Goal: Information Seeking & Learning: Stay updated

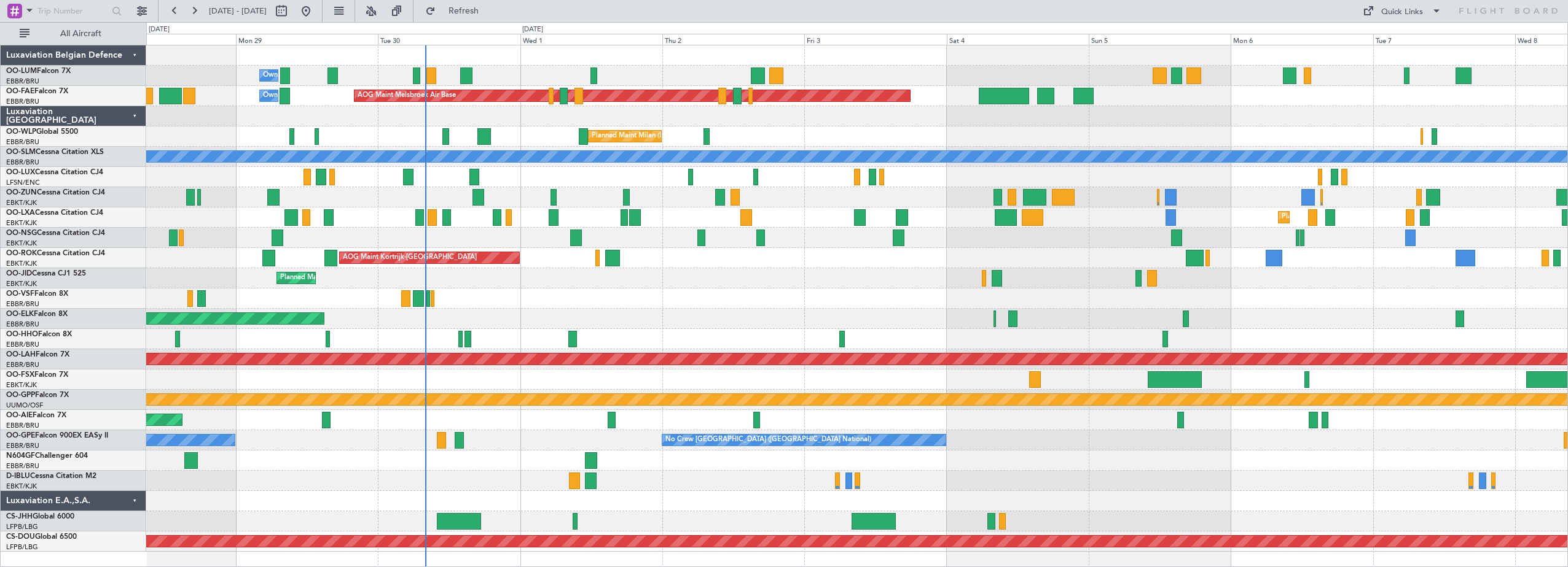
click at [453, 277] on div "Owner Melsbroek Air Base AOG Maint [GEOGRAPHIC_DATA] Owner [GEOGRAPHIC_DATA] AO…" at bounding box center [857, 298] width 1421 height 507
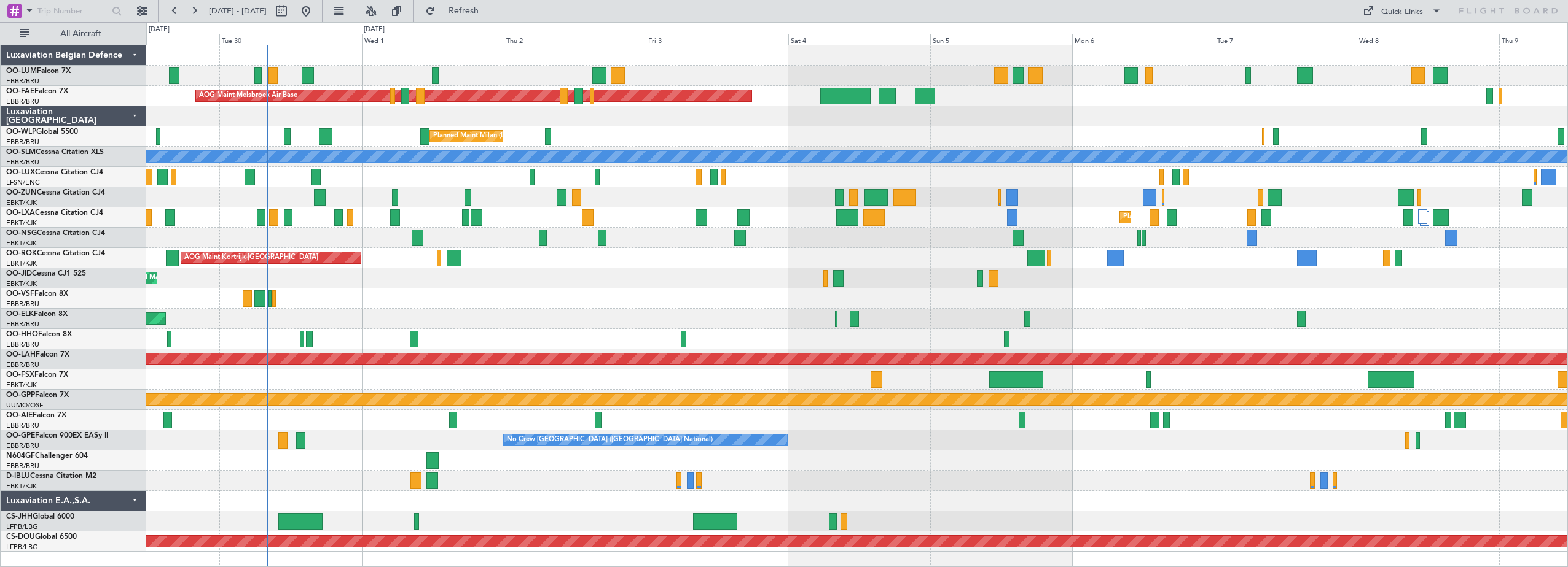
click at [409, 274] on div "Planned Maint Kortrijk-[GEOGRAPHIC_DATA]" at bounding box center [857, 279] width 1421 height 20
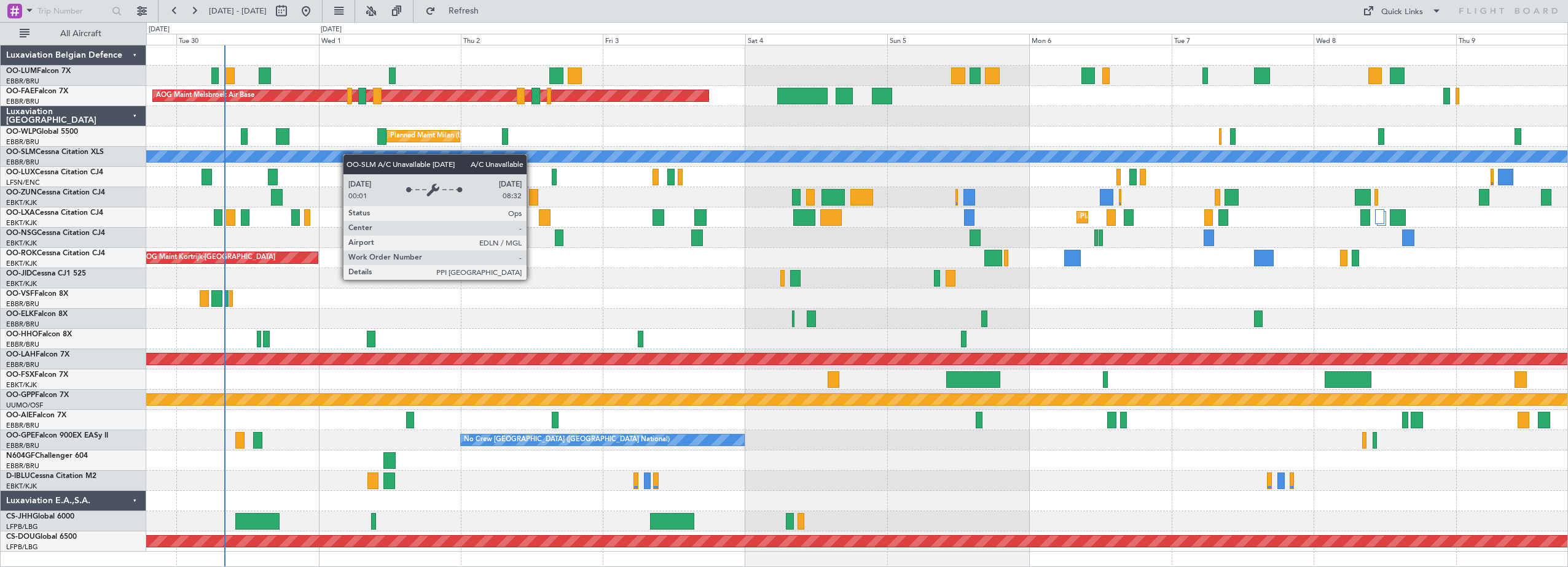
click at [302, 171] on div "Owner Melsbroek Air Base AOG Maint [GEOGRAPHIC_DATA] Owner [GEOGRAPHIC_DATA] Pl…" at bounding box center [857, 298] width 1421 height 507
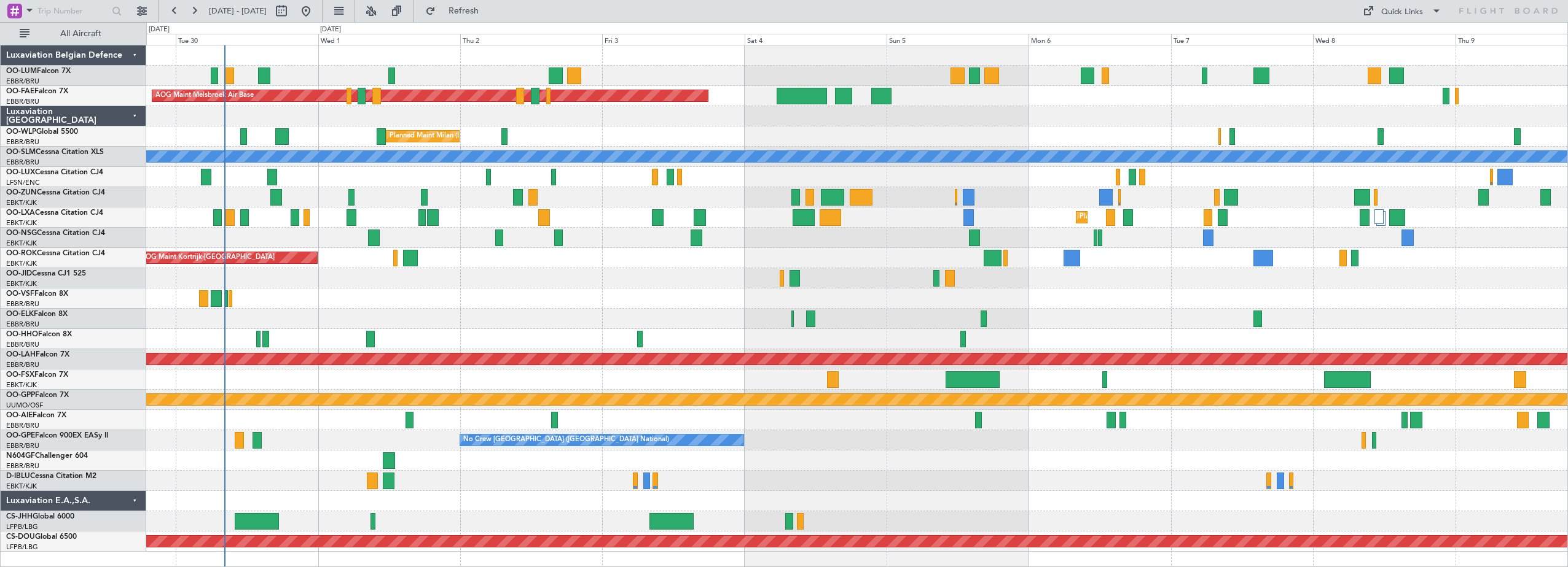
click at [296, 314] on div "Owner Melsbroek Air Base AOG Maint [GEOGRAPHIC_DATA] Owner [GEOGRAPHIC_DATA] Ow…" at bounding box center [857, 298] width 1421 height 507
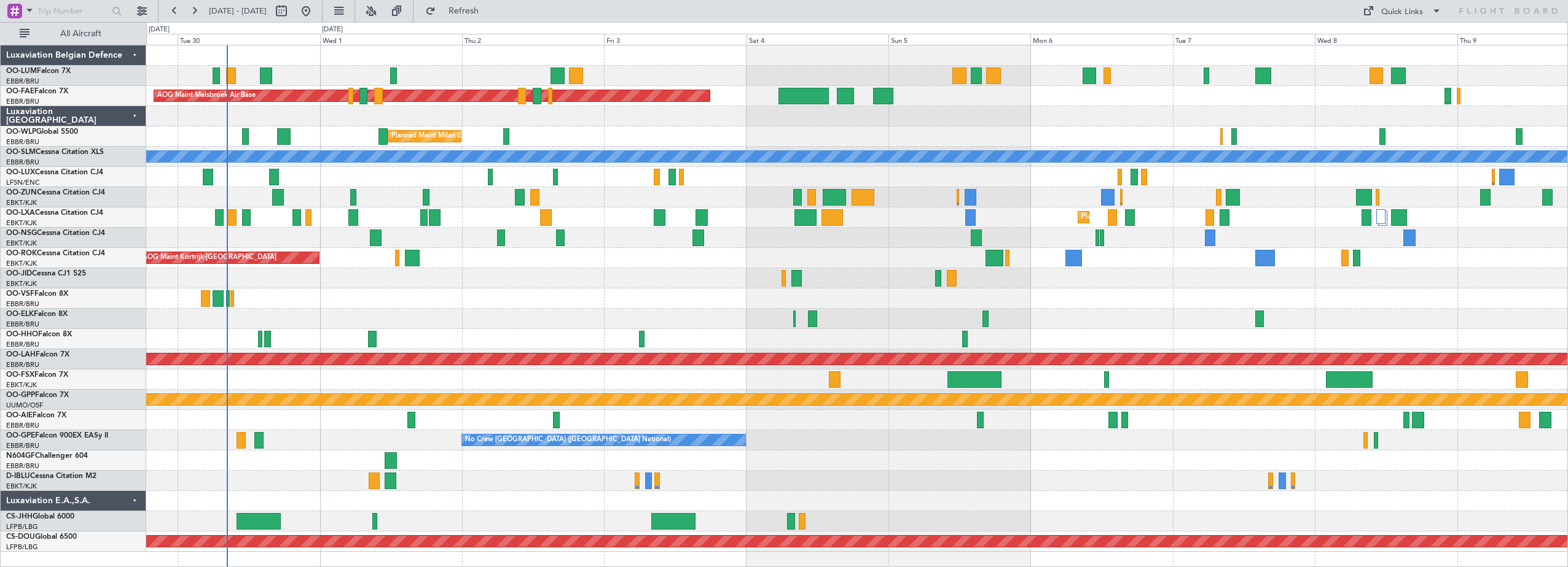
click at [292, 229] on div "Owner Melsbroek Air Base AOG Maint [GEOGRAPHIC_DATA] Owner [GEOGRAPHIC_DATA] Pl…" at bounding box center [857, 298] width 1421 height 507
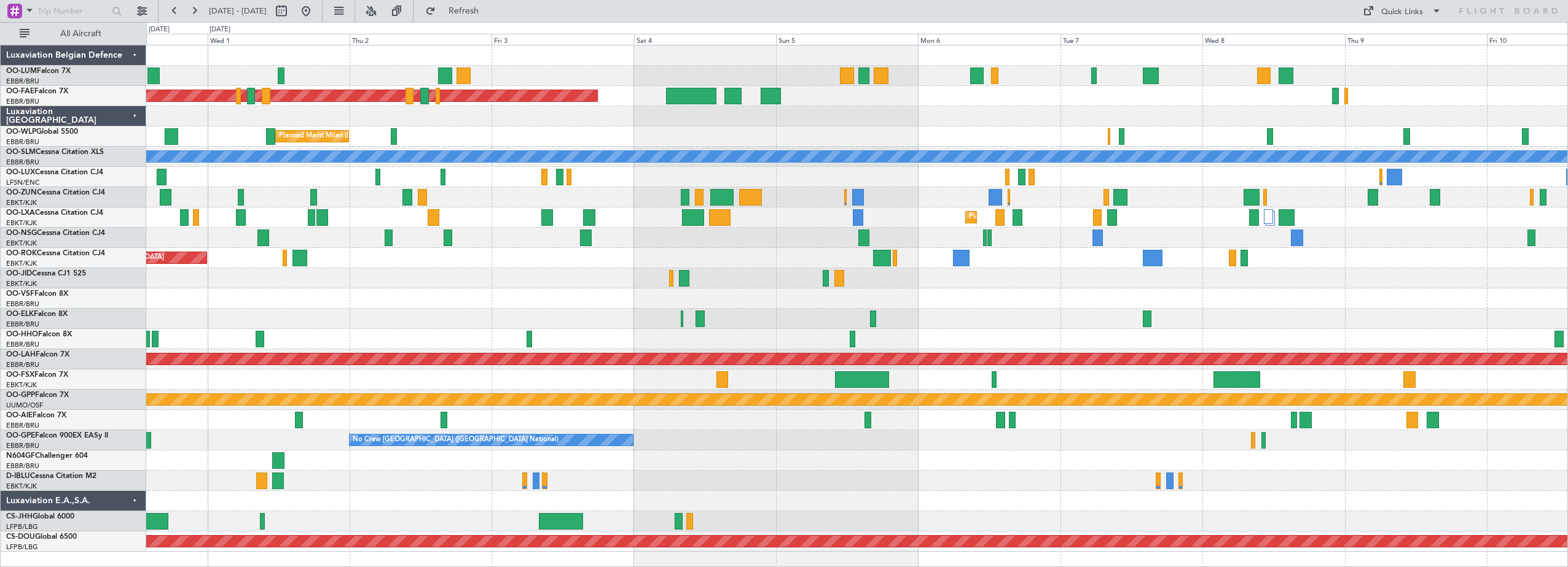
click at [797, 206] on div "Owner Melsbroek Air Base AOG Maint [GEOGRAPHIC_DATA] Owner [GEOGRAPHIC_DATA] Ow…" at bounding box center [857, 298] width 1421 height 507
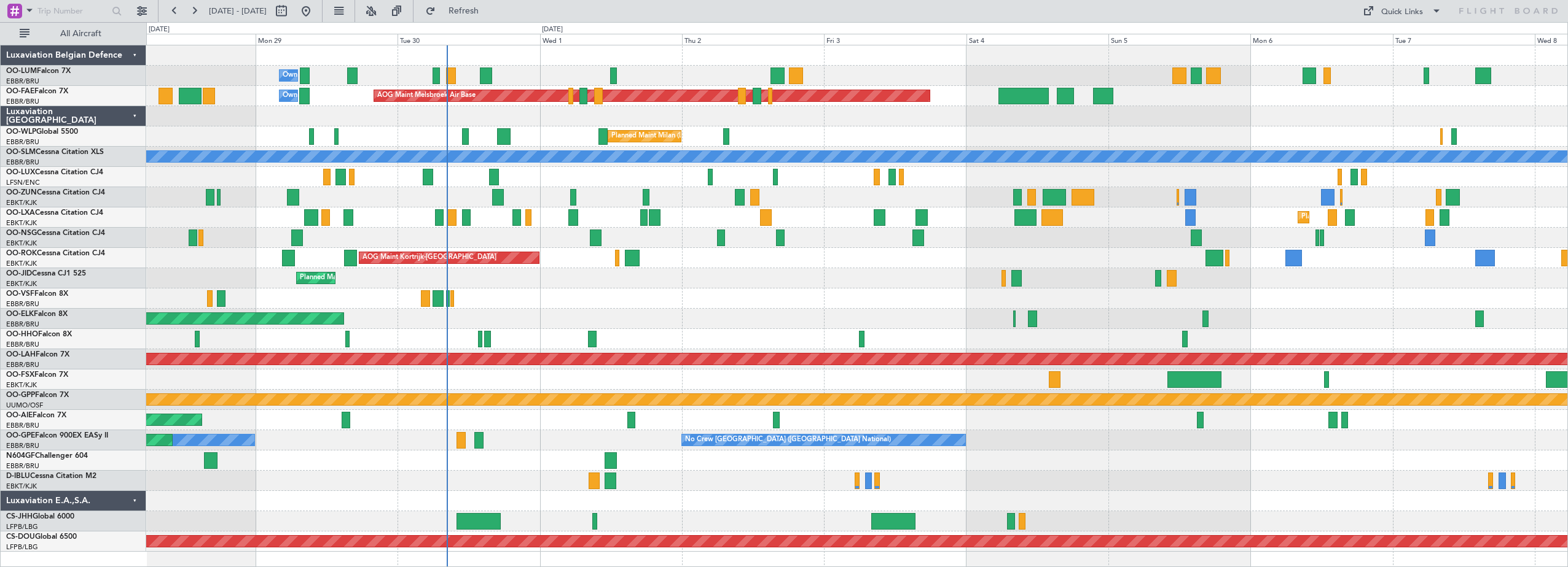
click at [509, 196] on div "Owner Melsbroek Air Base AOG Maint [GEOGRAPHIC_DATA] Owner [GEOGRAPHIC_DATA] AO…" at bounding box center [857, 298] width 1421 height 507
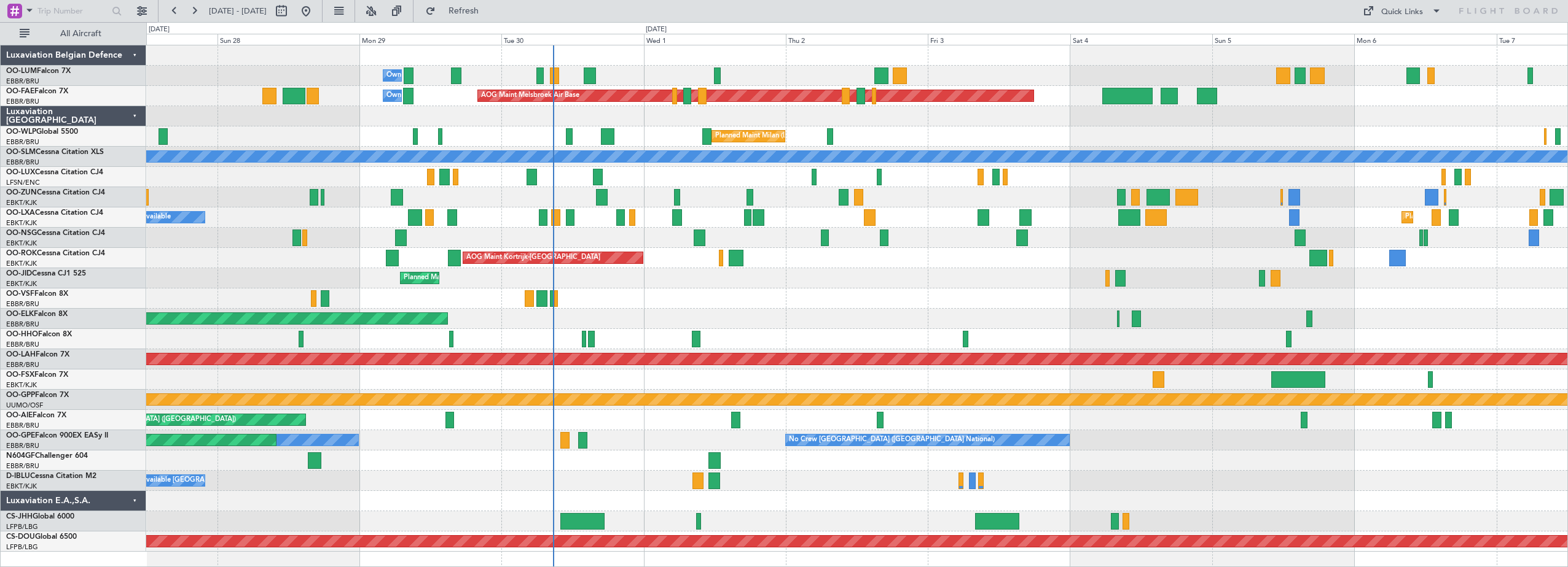
click at [751, 329] on div "Owner Melsbroek Air Base AOG Maint [GEOGRAPHIC_DATA] Owner [GEOGRAPHIC_DATA] AO…" at bounding box center [857, 298] width 1421 height 507
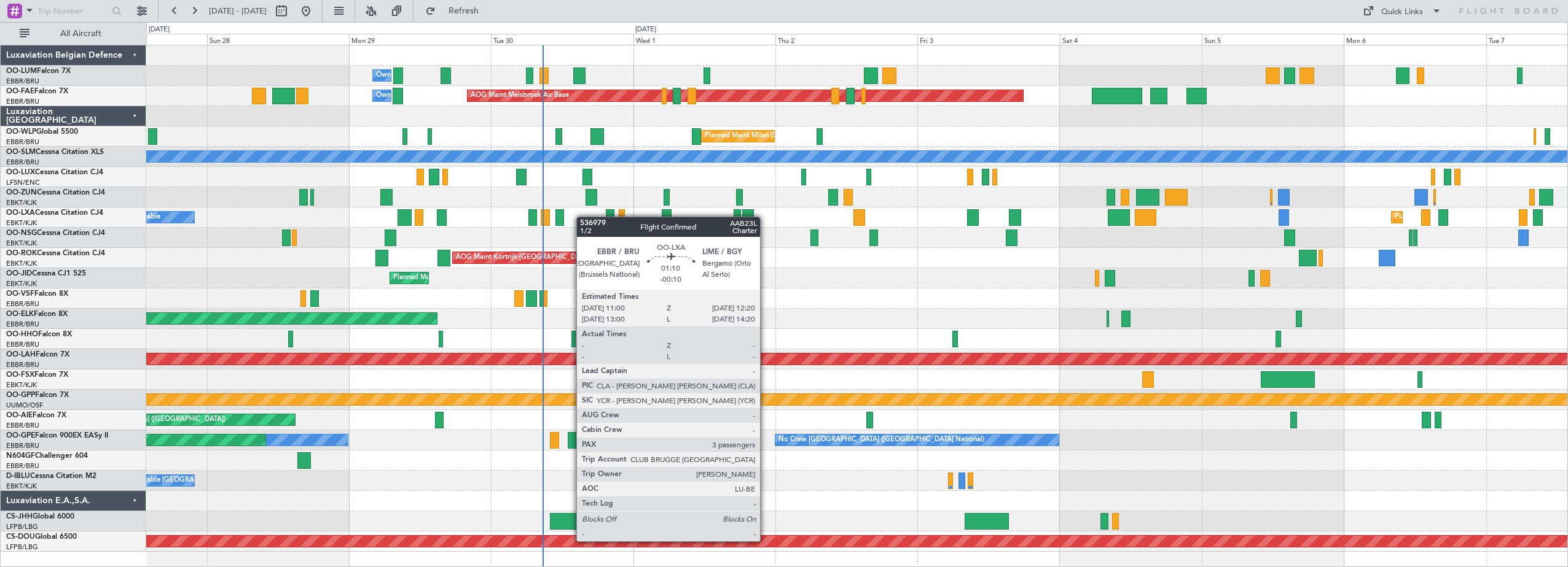
click at [521, 247] on div "Owner Melsbroek Air Base AOG Maint [GEOGRAPHIC_DATA] Owner [GEOGRAPHIC_DATA] AO…" at bounding box center [857, 298] width 1421 height 507
